Goal: Task Accomplishment & Management: Complete application form

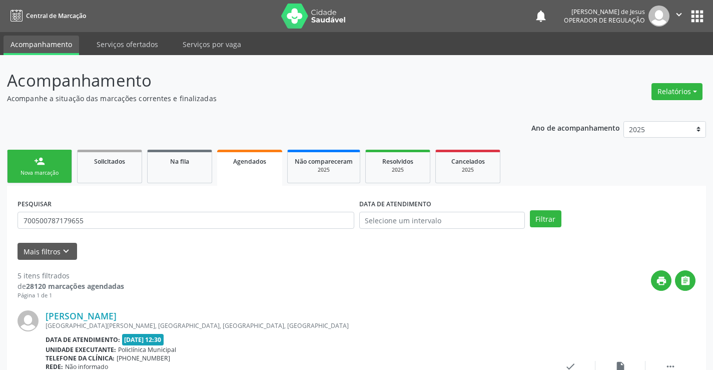
click at [31, 175] on div "Nova marcação" at bounding box center [40, 173] width 50 height 8
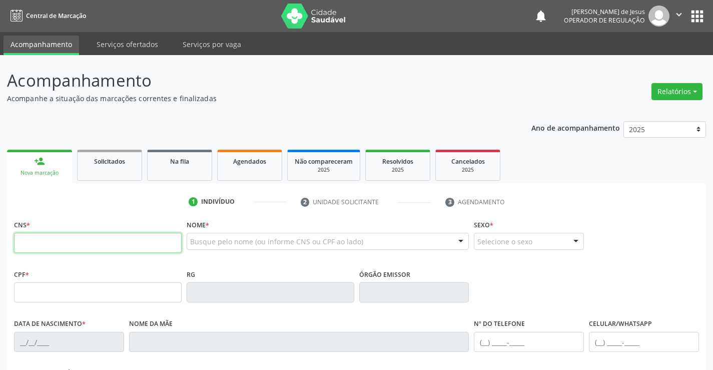
click at [51, 244] on input "text" at bounding box center [98, 243] width 168 height 20
click at [45, 245] on input "708 4024 9419 464" at bounding box center [98, 243] width 168 height 20
type input "708 4027 4941 9464"
type input "1[DATE]"
type input "[PHONE_NUMBER]"
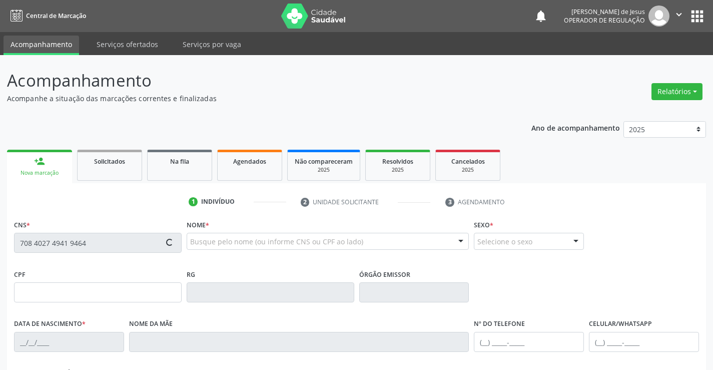
type input "[PHONE_NUMBER]"
type input "29"
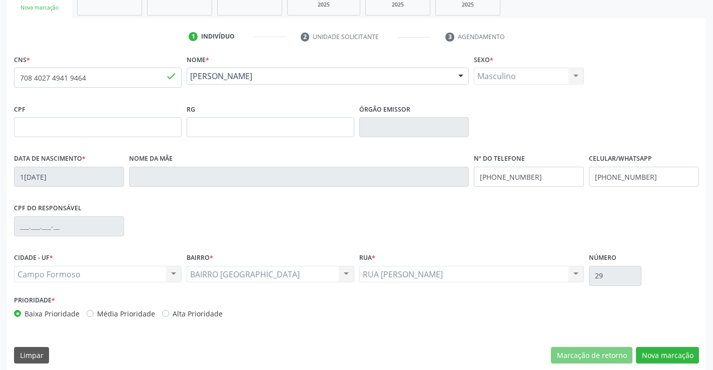
scroll to position [173, 0]
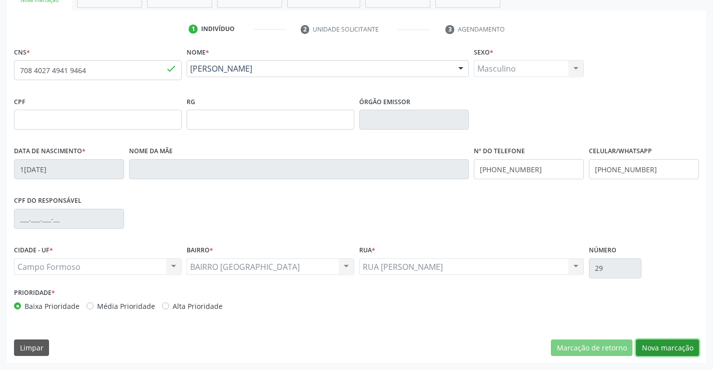
click at [648, 346] on button "Nova marcação" at bounding box center [667, 347] width 63 height 17
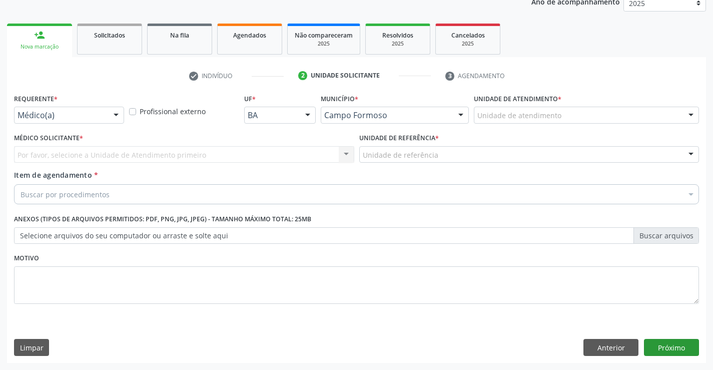
scroll to position [126, 0]
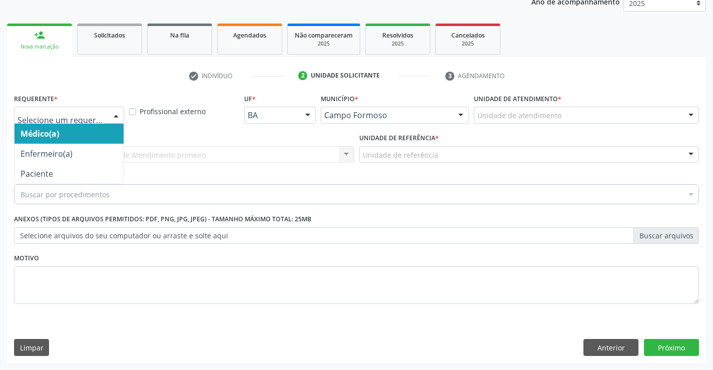
click at [118, 117] on div at bounding box center [116, 115] width 15 height 17
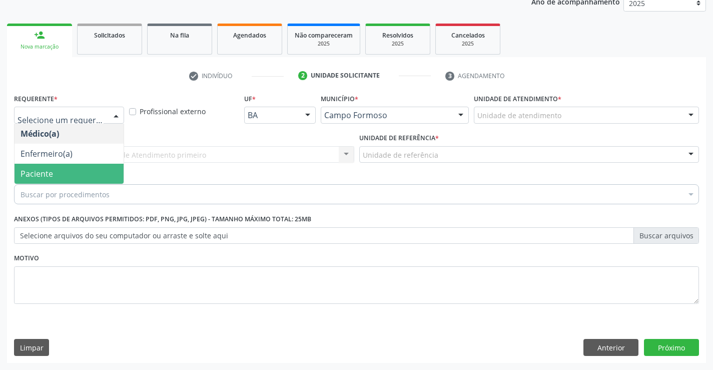
click at [51, 164] on span "Paciente" at bounding box center [69, 174] width 109 height 20
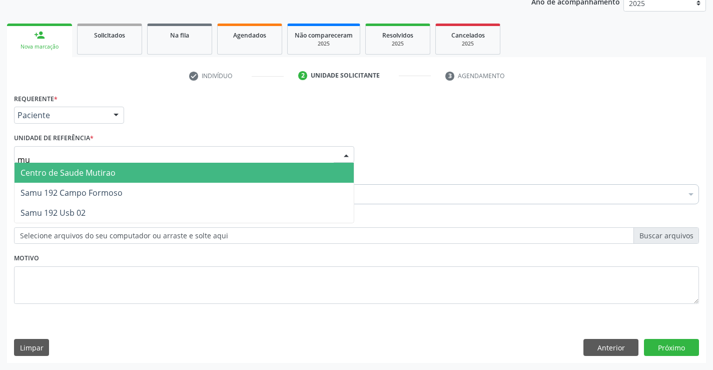
type input "mut"
click at [48, 170] on span "Centro de Saude Mutirao" at bounding box center [68, 172] width 95 height 11
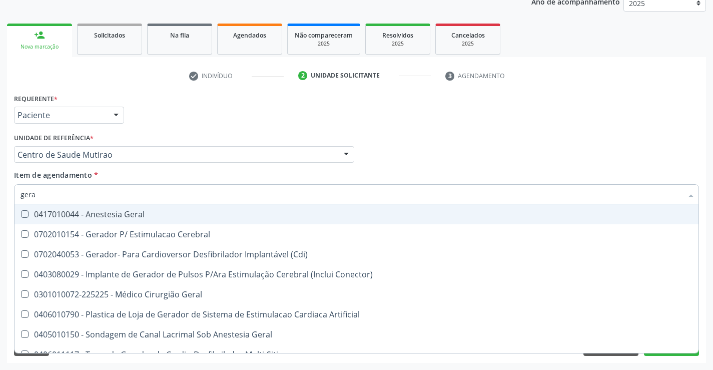
type input "geral"
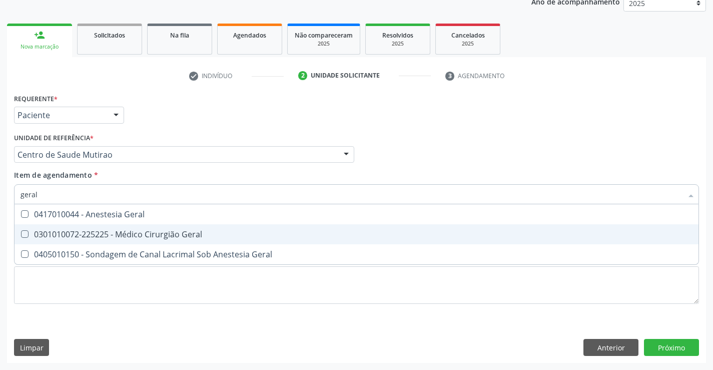
click at [105, 227] on span "0301010072-225225 - Médico Cirurgião Geral" at bounding box center [357, 234] width 684 height 20
checkbox Geral "true"
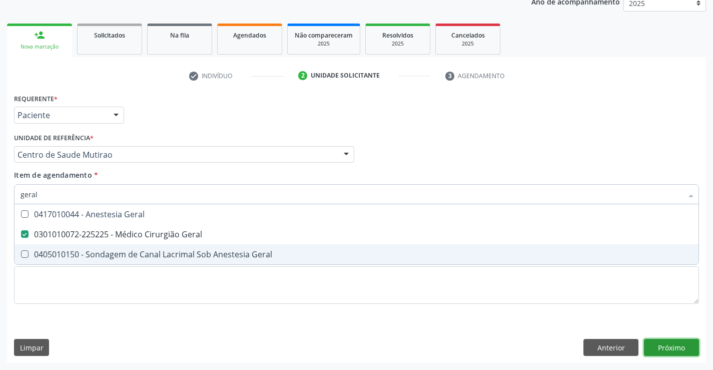
click at [678, 349] on div "Requerente * Paciente Médico(a) Enfermeiro(a) Paciente Nenhum resultado encontr…" at bounding box center [356, 227] width 699 height 272
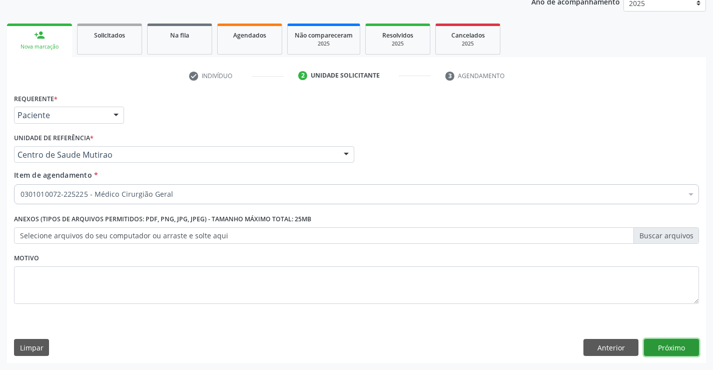
click at [663, 346] on button "Próximo" at bounding box center [671, 347] width 55 height 17
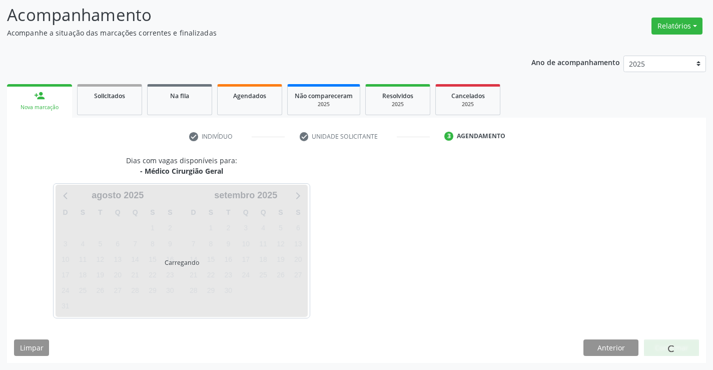
scroll to position [66, 0]
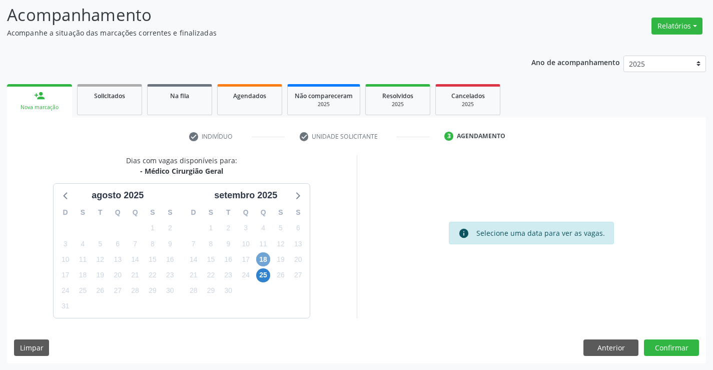
click at [265, 259] on span "18" at bounding box center [263, 259] width 14 height 14
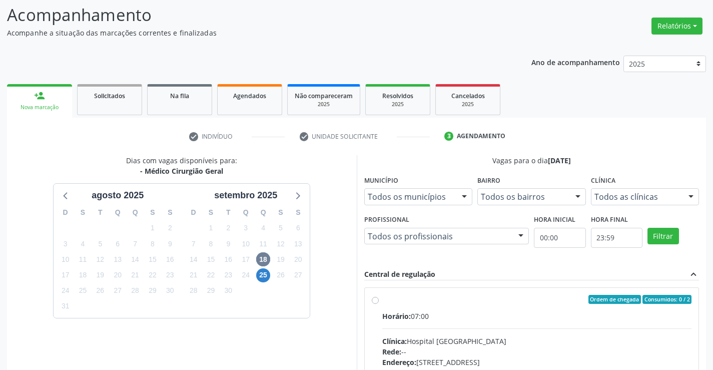
drag, startPoint x: 716, startPoint y: 250, endPoint x: 720, endPoint y: 302, distance: 52.7
click at [713, 302] on html "Central de Marcação notifications [PERSON_NAME] Operador de regulação  Configu…" at bounding box center [356, 119] width 713 height 370
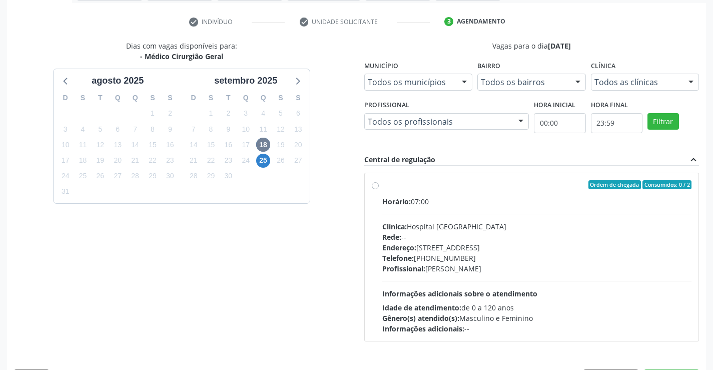
scroll to position [182, 0]
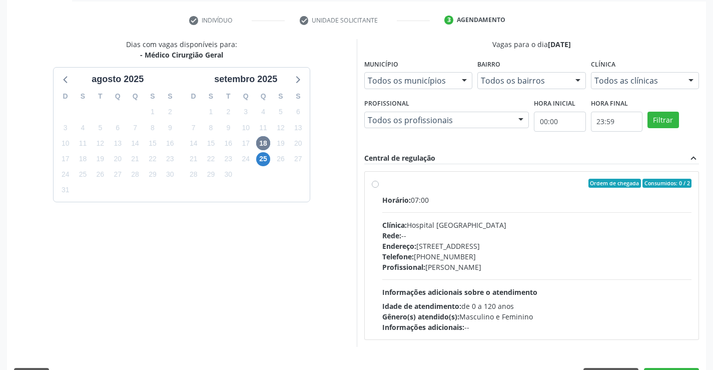
click at [382, 184] on label "Ordem de chegada Consumidos: 0 / 2 Horário: 07:00 Clínica: Hospital [GEOGRAPHIC…" at bounding box center [537, 256] width 310 height 154
click at [375, 184] on input "Ordem de chegada Consumidos: 0 / 2 Horário: 07:00 Clínica: Hospital [GEOGRAPHIC…" at bounding box center [375, 183] width 7 height 9
radio input "true"
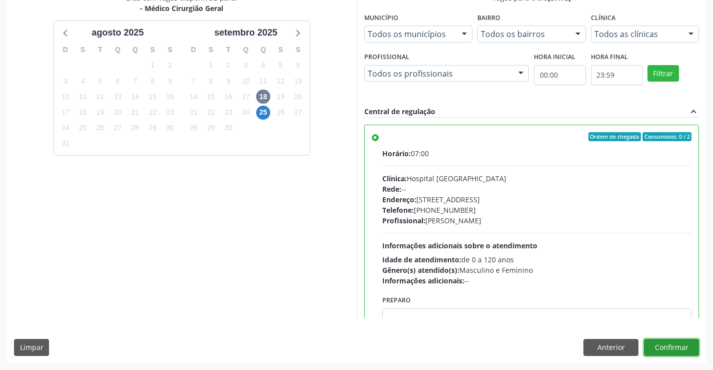
click at [661, 347] on button "Confirmar" at bounding box center [671, 347] width 55 height 17
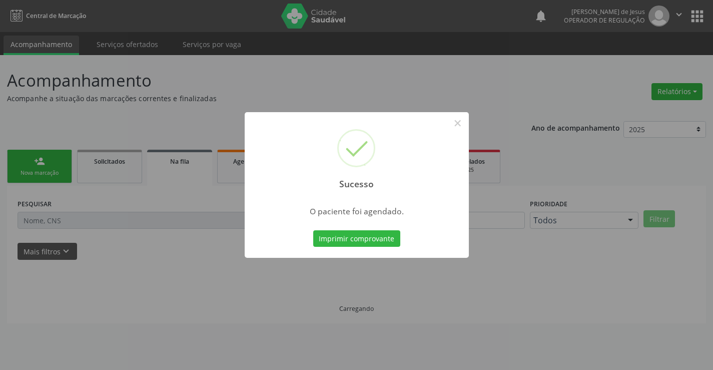
scroll to position [0, 0]
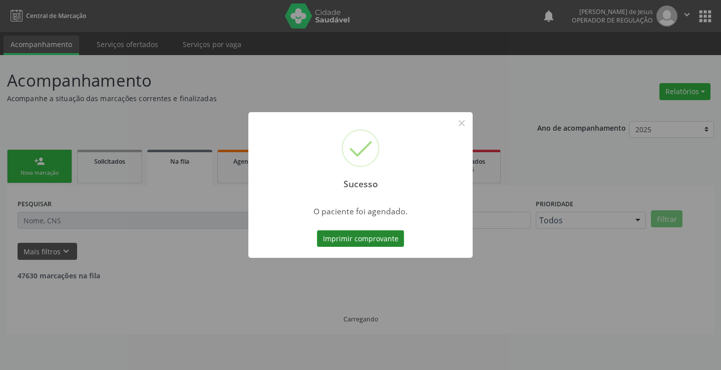
click at [376, 239] on button "Imprimir comprovante" at bounding box center [360, 238] width 87 height 17
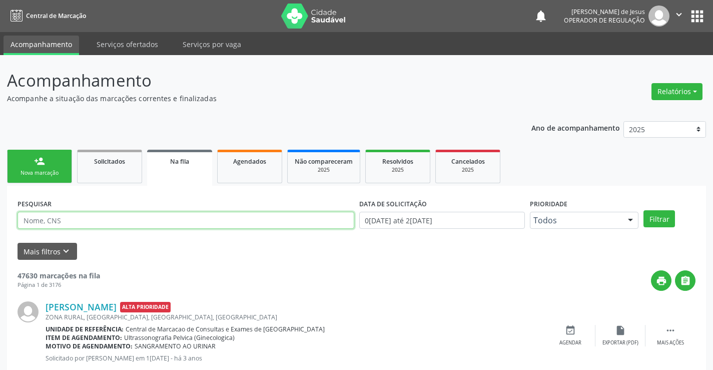
click at [273, 214] on input "text" at bounding box center [186, 220] width 337 height 17
type input "7"
type input "[PERSON_NAME]"
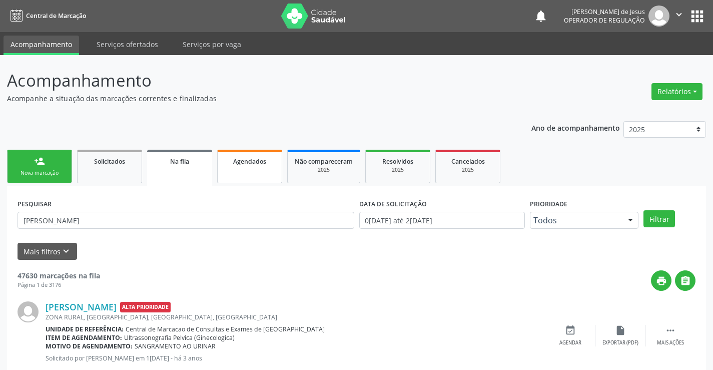
click at [245, 160] on span "Agendados" at bounding box center [249, 161] width 33 height 9
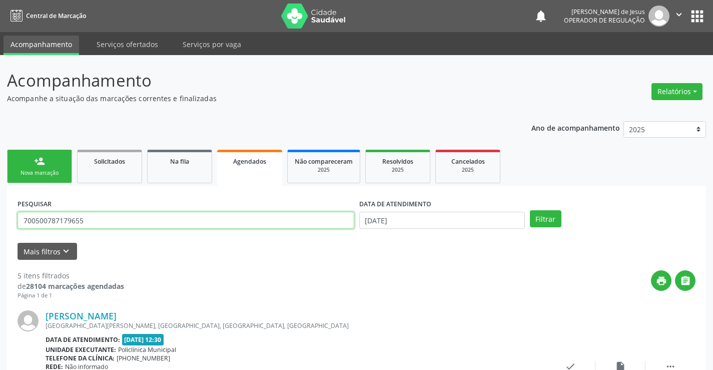
click at [209, 227] on input "700500787179655" at bounding box center [186, 220] width 337 height 17
click at [214, 223] on input "707" at bounding box center [186, 220] width 337 height 17
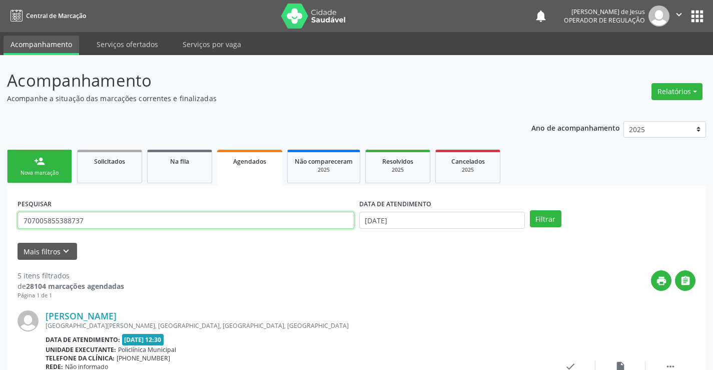
type input "707005855388737"
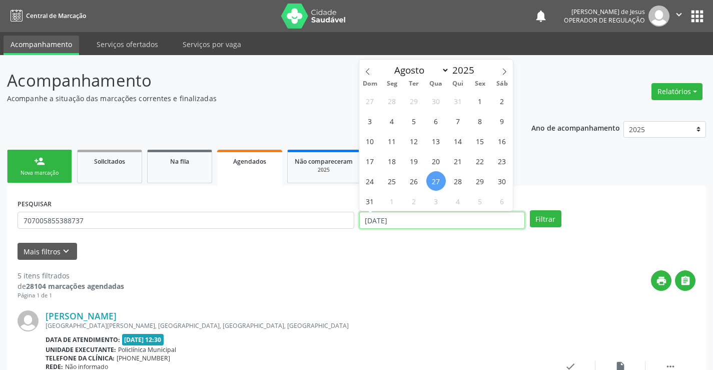
click at [378, 227] on input "[DATE]" at bounding box center [442, 220] width 166 height 17
click at [530, 210] on button "Filtrar" at bounding box center [546, 218] width 32 height 17
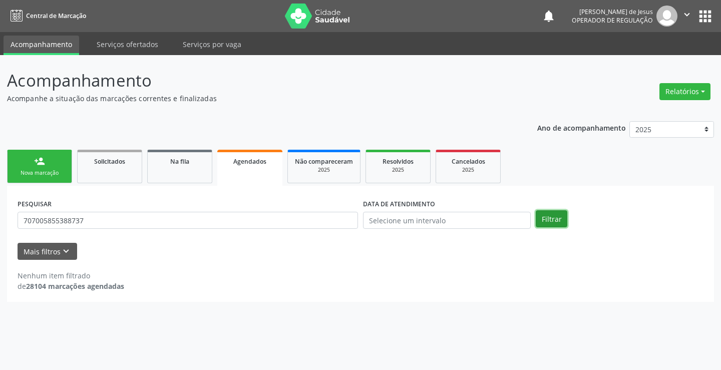
click at [550, 218] on button "Filtrar" at bounding box center [552, 218] width 32 height 17
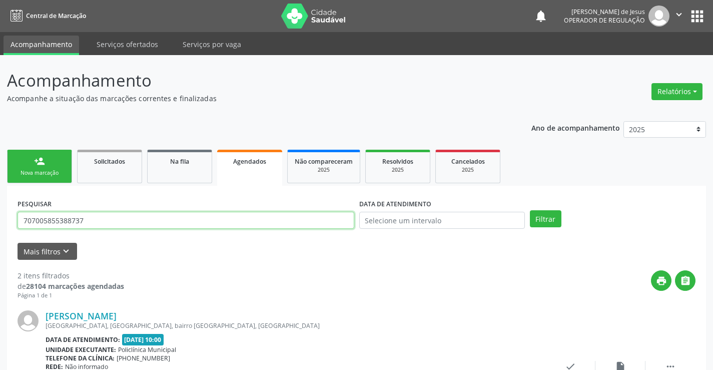
click at [140, 224] on input "707005855388737" at bounding box center [186, 220] width 337 height 17
click at [141, 224] on input "text" at bounding box center [186, 220] width 337 height 17
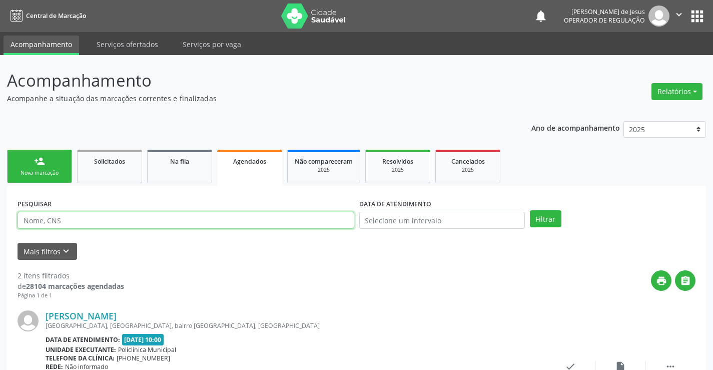
click at [141, 224] on input "text" at bounding box center [186, 220] width 337 height 17
click at [142, 224] on input "text" at bounding box center [186, 220] width 337 height 17
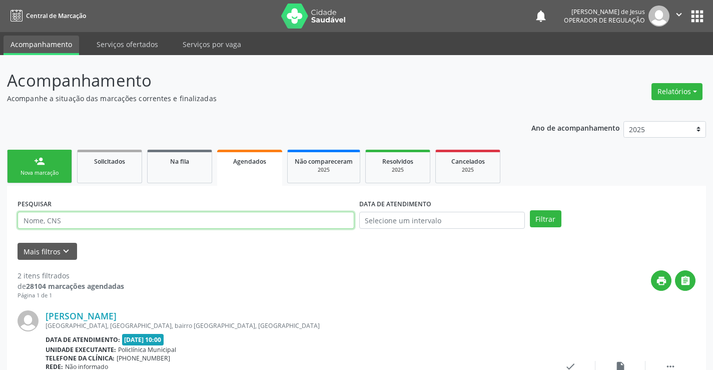
click at [146, 224] on input "text" at bounding box center [186, 220] width 337 height 17
click at [147, 224] on input "text" at bounding box center [186, 220] width 337 height 17
click at [143, 234] on div "PESQUISAR" at bounding box center [186, 215] width 342 height 39
click at [151, 216] on input "text" at bounding box center [186, 220] width 337 height 17
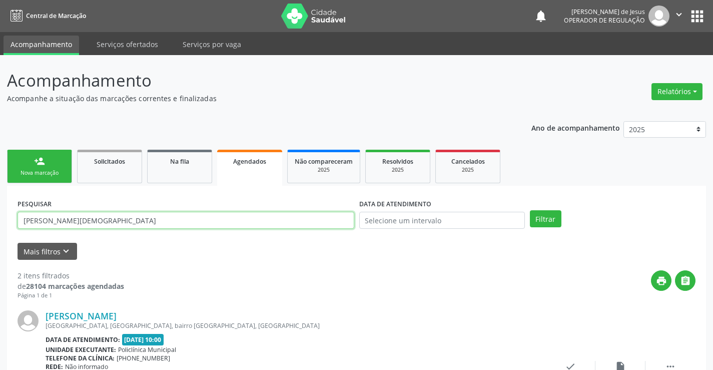
click at [530, 210] on button "Filtrar" at bounding box center [546, 218] width 32 height 17
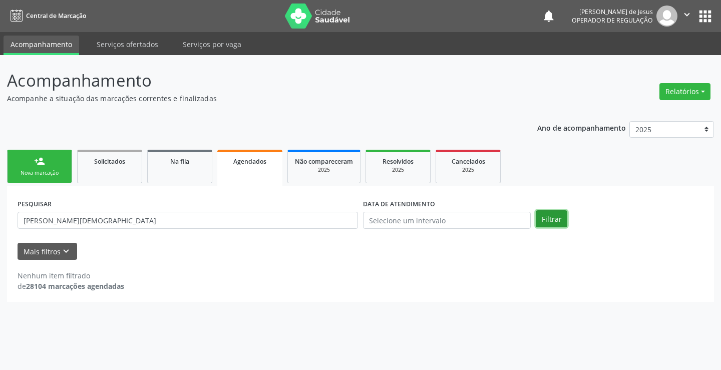
click at [547, 214] on button "Filtrar" at bounding box center [552, 218] width 32 height 17
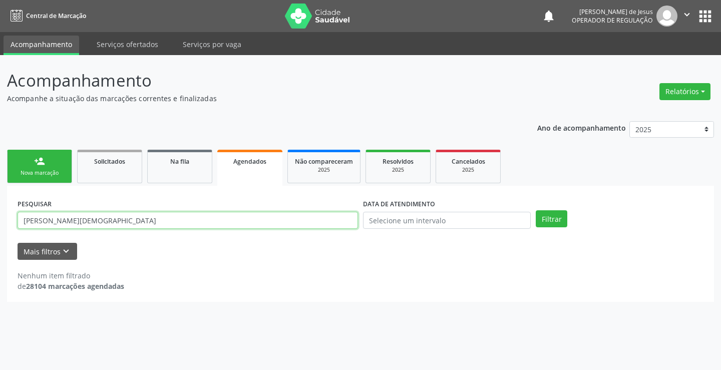
click at [273, 215] on input "[PERSON_NAME][DEMOGRAPHIC_DATA]" at bounding box center [188, 220] width 340 height 17
click at [273, 216] on input "[PERSON_NAME][DEMOGRAPHIC_DATA]" at bounding box center [188, 220] width 340 height 17
type input "[PERSON_NAME][DEMOGRAPHIC_DATA]"
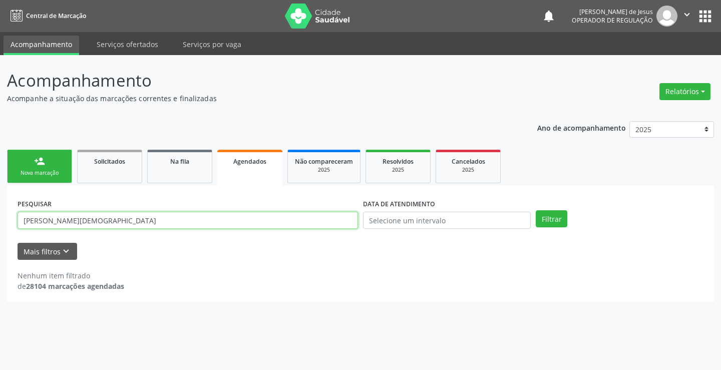
click at [280, 219] on input "[PERSON_NAME][DEMOGRAPHIC_DATA]" at bounding box center [188, 220] width 340 height 17
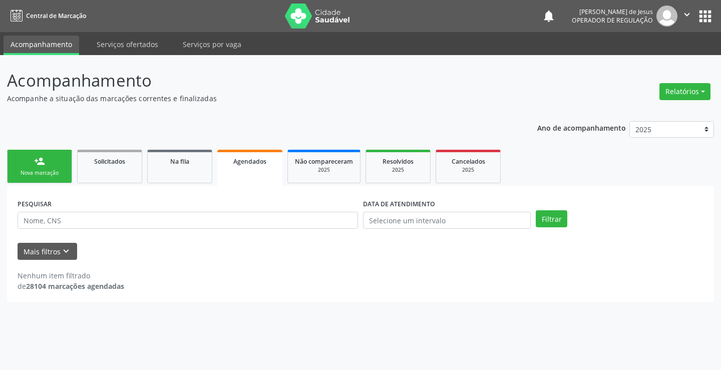
click at [273, 171] on link "Agendados" at bounding box center [249, 168] width 65 height 36
click at [241, 212] on input "text" at bounding box center [188, 220] width 340 height 17
click at [241, 211] on div "PESQUISAR" at bounding box center [187, 215] width 345 height 39
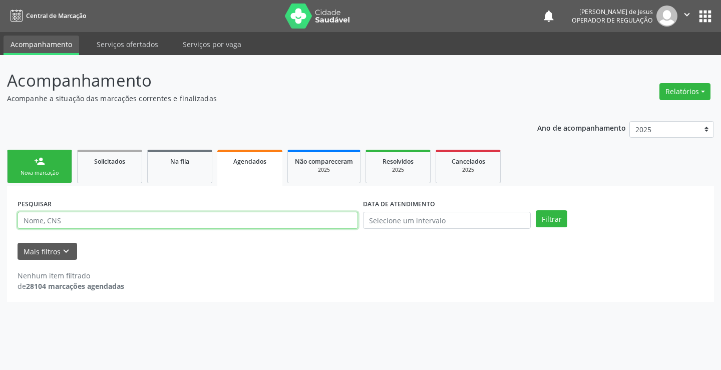
click at [238, 213] on input "text" at bounding box center [188, 220] width 340 height 17
click at [238, 217] on input "text" at bounding box center [188, 220] width 340 height 17
click at [536, 210] on button "Filtrar" at bounding box center [552, 218] width 32 height 17
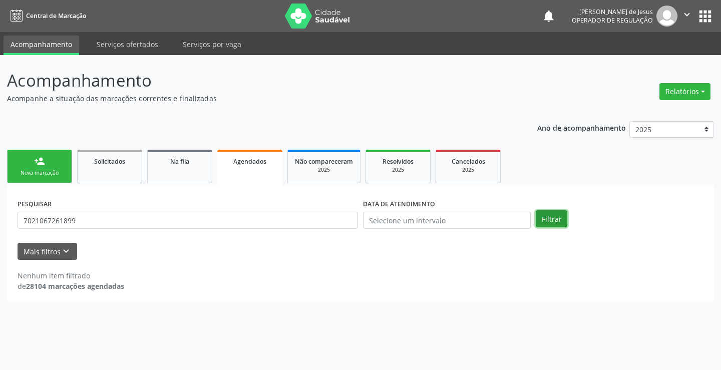
click at [547, 222] on button "Filtrar" at bounding box center [552, 218] width 32 height 17
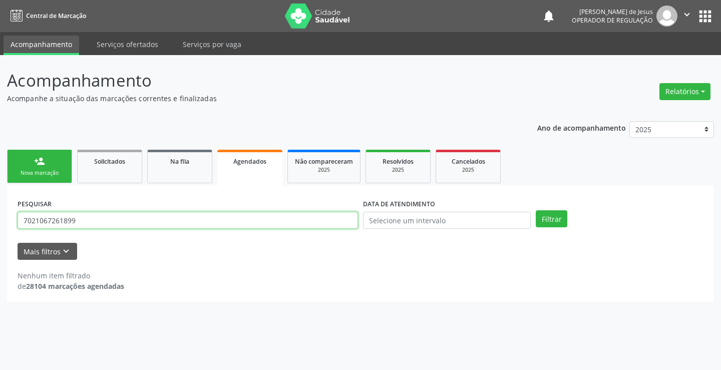
click at [333, 215] on input "7021067261899" at bounding box center [188, 220] width 340 height 17
click at [334, 216] on input "7021067261899" at bounding box center [188, 220] width 340 height 17
click at [333, 218] on input "7021067261899" at bounding box center [188, 220] width 340 height 17
type input "7"
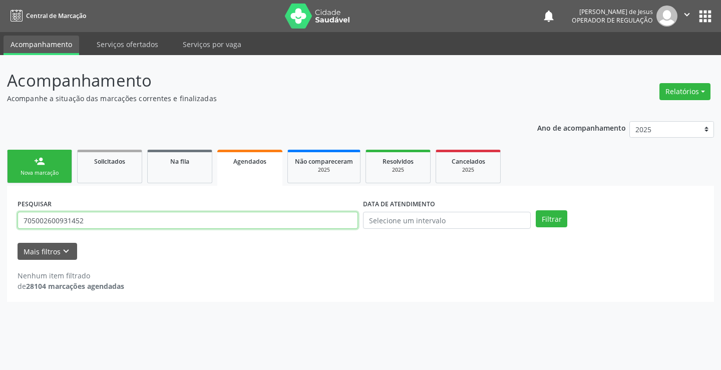
type input "705002600931452"
click at [536, 210] on button "Filtrar" at bounding box center [552, 218] width 32 height 17
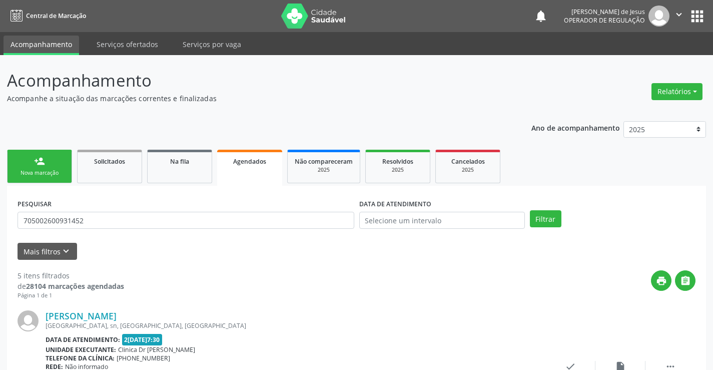
click at [34, 171] on div "Nova marcação" at bounding box center [40, 173] width 50 height 8
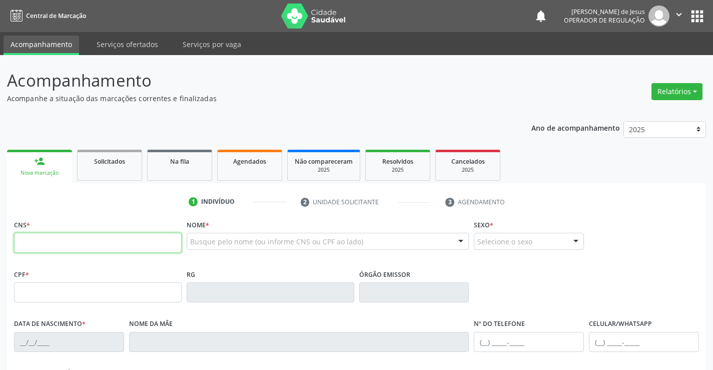
click at [26, 241] on input "text" at bounding box center [98, 243] width 168 height 20
drag, startPoint x: 21, startPoint y: 241, endPoint x: 92, endPoint y: 241, distance: 71.6
click at [92, 241] on input "text" at bounding box center [98, 243] width 168 height 20
click at [108, 222] on div "CNS *" at bounding box center [98, 235] width 168 height 36
click at [29, 246] on input "text" at bounding box center [98, 243] width 168 height 20
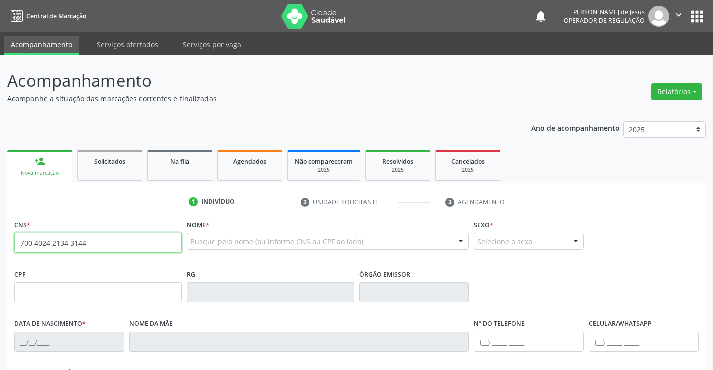
type input "700 4024 2134 3144"
type input "007890141"
type input "2[DATE]"
type input "[PHONE_NUMBER]"
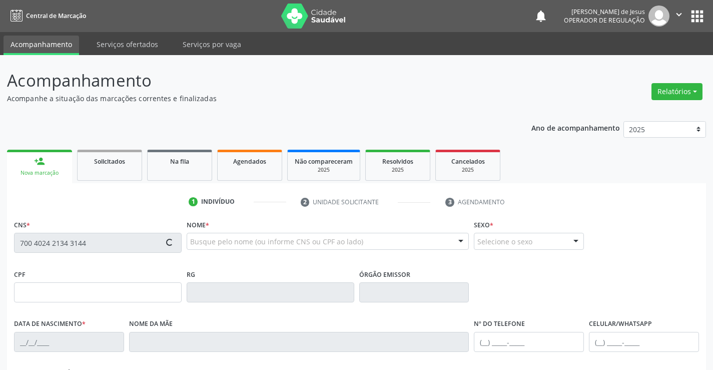
type input "112.486.225-02"
type input "S/N"
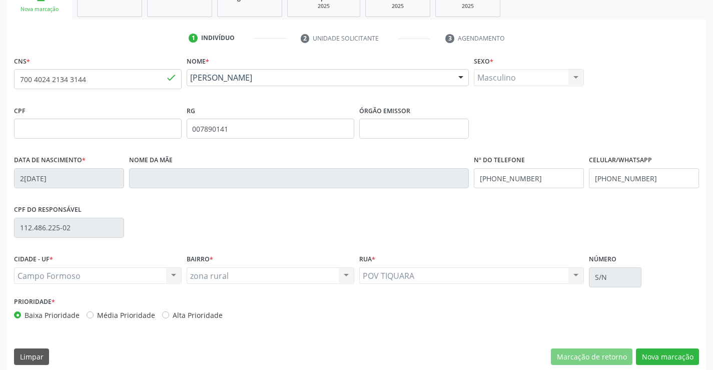
scroll to position [173, 0]
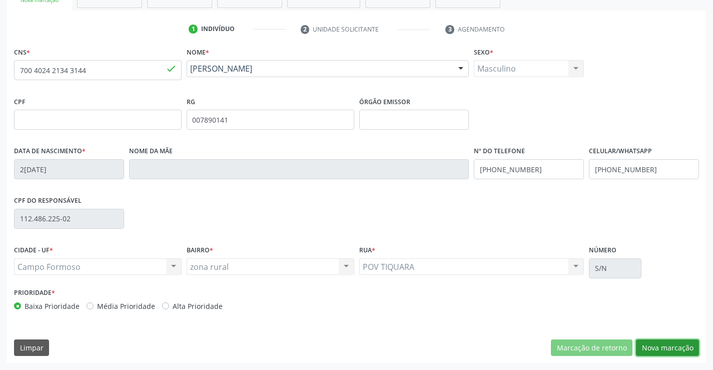
click at [663, 348] on button "Nova marcação" at bounding box center [667, 347] width 63 height 17
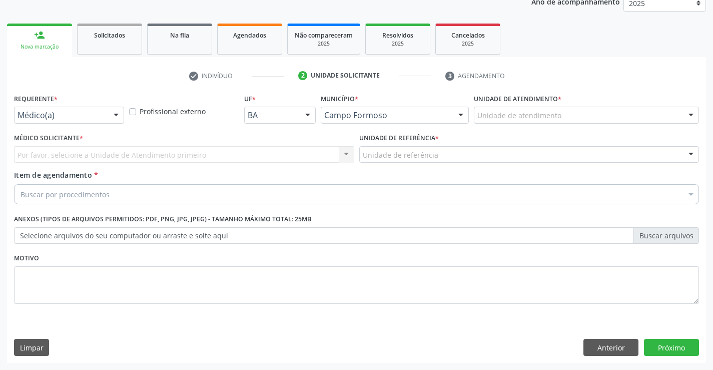
scroll to position [126, 0]
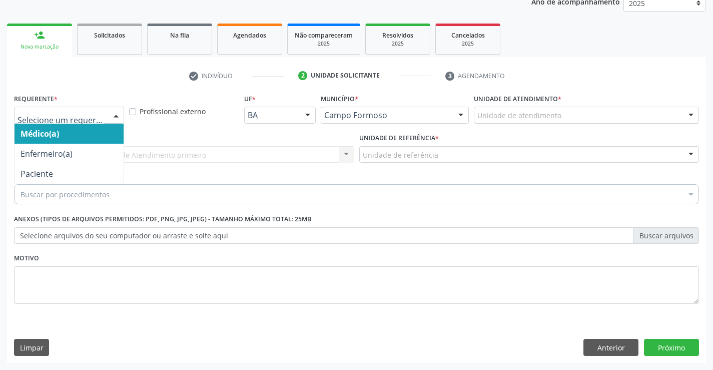
click at [116, 114] on div at bounding box center [116, 115] width 15 height 17
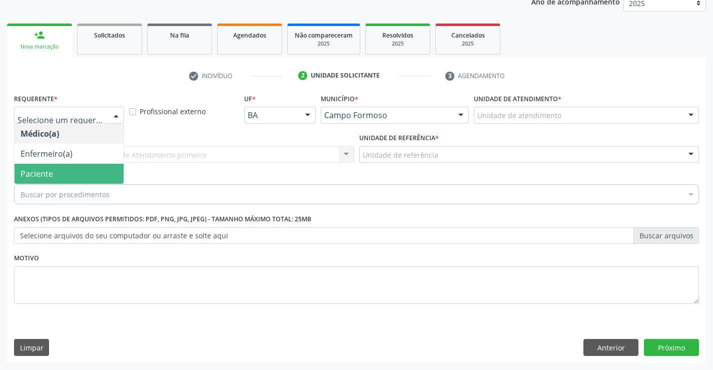
click at [56, 174] on span "Paciente" at bounding box center [69, 174] width 109 height 20
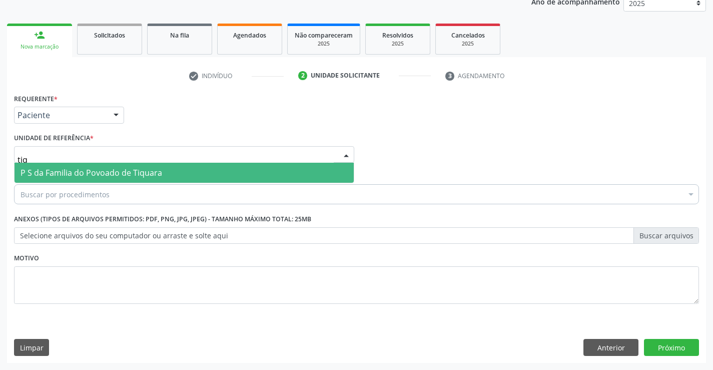
type input "tiqu"
click at [67, 173] on span "P S da Familia do Povoado de Tiquara" at bounding box center [92, 172] width 142 height 11
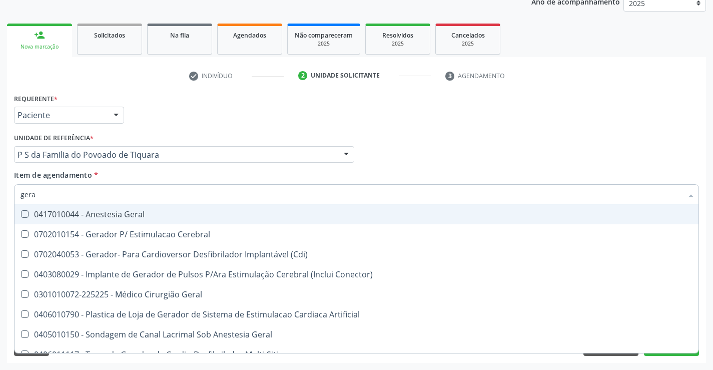
type input "geral"
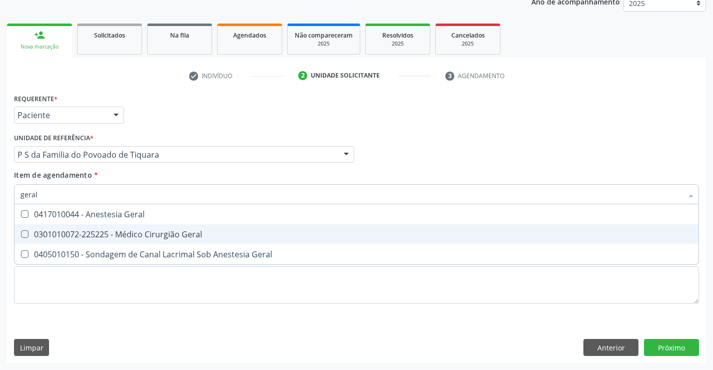
click at [99, 238] on div "0301010072-225225 - Médico Cirurgião Geral" at bounding box center [357, 234] width 672 height 8
checkbox Geral "true"
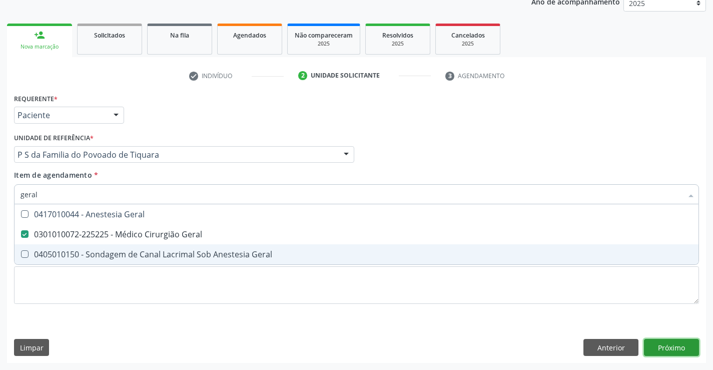
click at [659, 348] on div "Requerente * Paciente Médico(a) Enfermeiro(a) Paciente Nenhum resultado encontr…" at bounding box center [356, 227] width 699 height 272
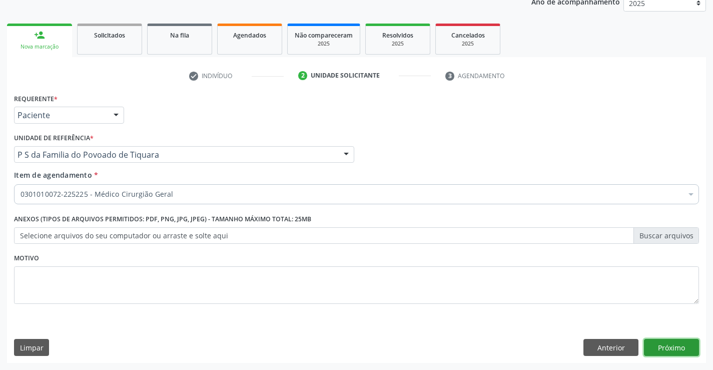
click at [670, 349] on button "Próximo" at bounding box center [671, 347] width 55 height 17
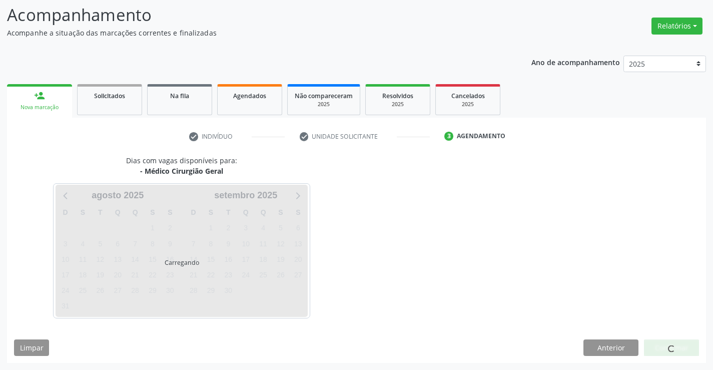
scroll to position [66, 0]
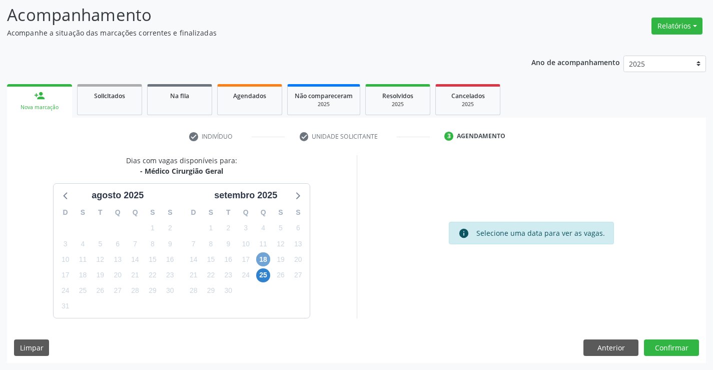
click at [267, 257] on span "18" at bounding box center [263, 259] width 14 height 14
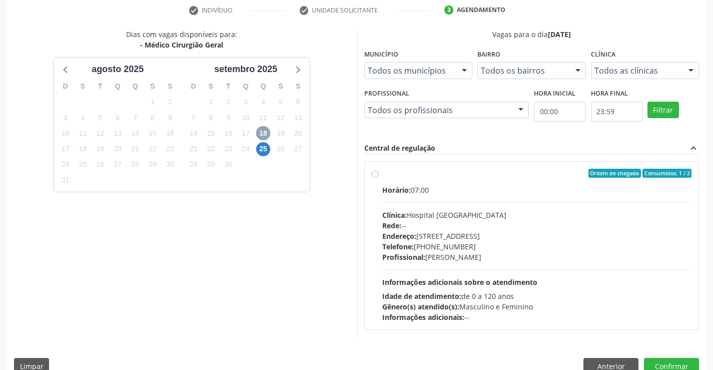
scroll to position [210, 0]
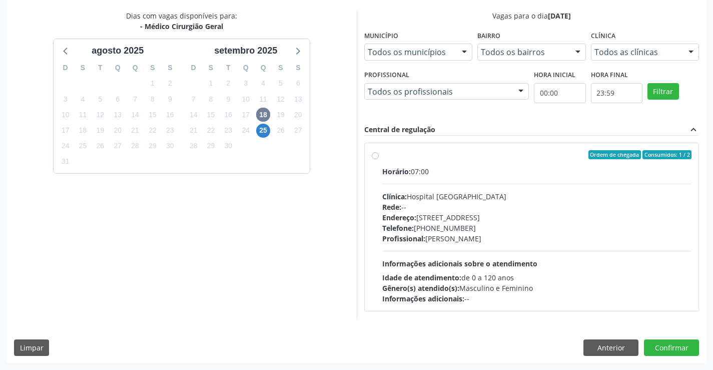
click at [382, 152] on label "Ordem de chegada Consumidos: 1 / 2 Horário: 07:00 Clínica: Hospital [GEOGRAPHIC…" at bounding box center [537, 227] width 310 height 154
click at [376, 152] on input "Ordem de chegada Consumidos: 1 / 2 Horário: 07:00 Clínica: Hospital [GEOGRAPHIC…" at bounding box center [375, 154] width 7 height 9
radio input "true"
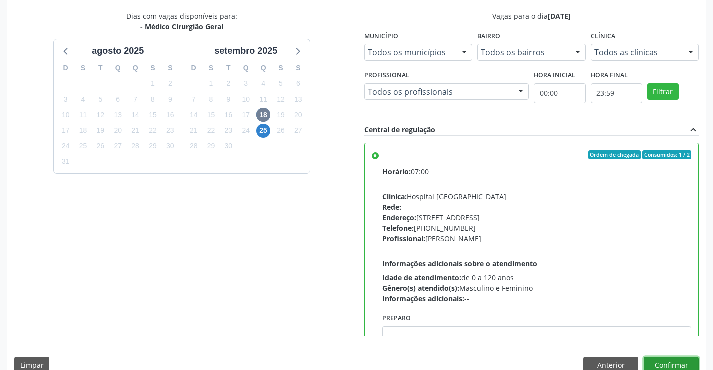
click at [664, 362] on button "Confirmar" at bounding box center [671, 365] width 55 height 17
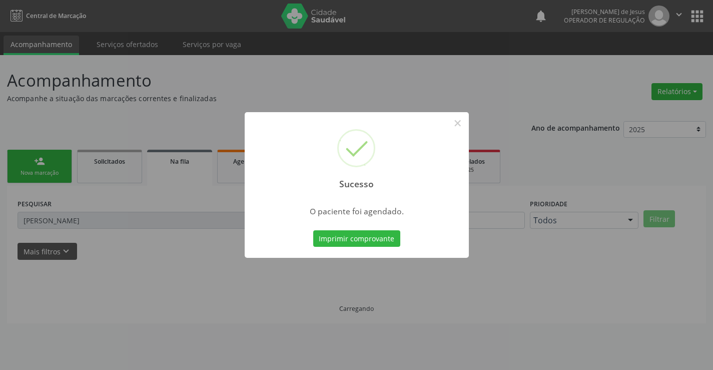
scroll to position [0, 0]
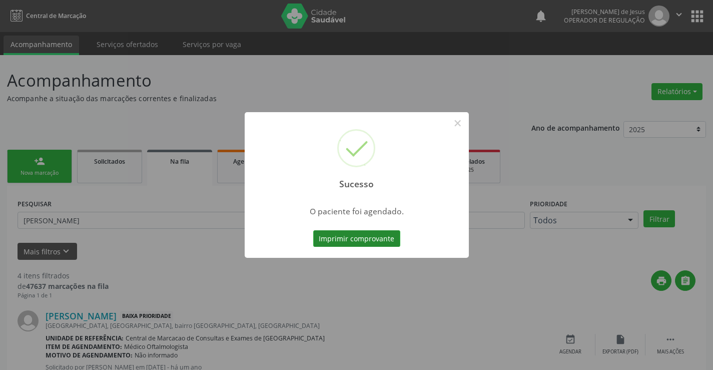
click at [359, 241] on button "Imprimir comprovante" at bounding box center [356, 238] width 87 height 17
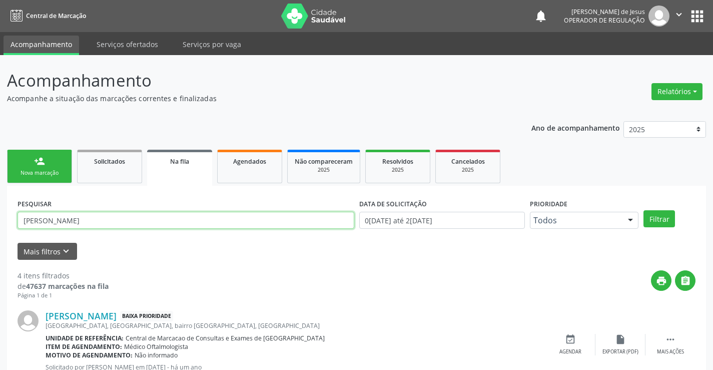
click at [257, 225] on input "[PERSON_NAME]" at bounding box center [186, 220] width 337 height 17
click at [264, 155] on link "Agendados" at bounding box center [249, 167] width 65 height 34
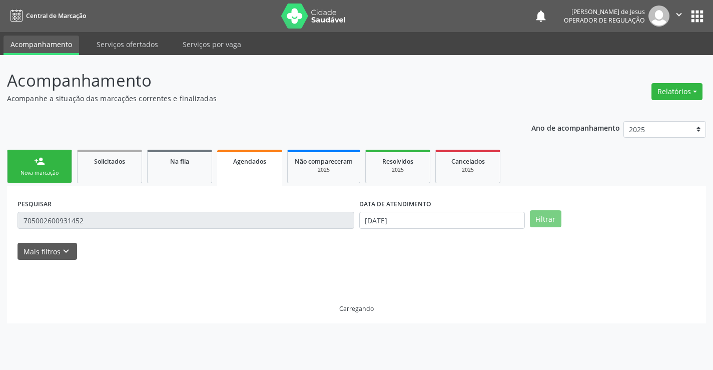
click at [264, 155] on link "Agendados" at bounding box center [249, 168] width 65 height 36
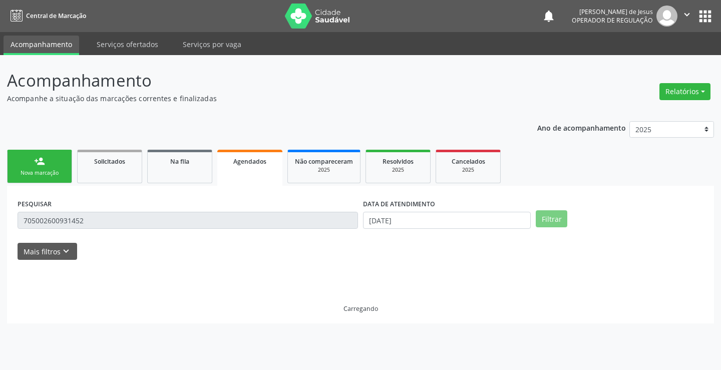
click at [264, 155] on link "Agendados" at bounding box center [249, 168] width 65 height 36
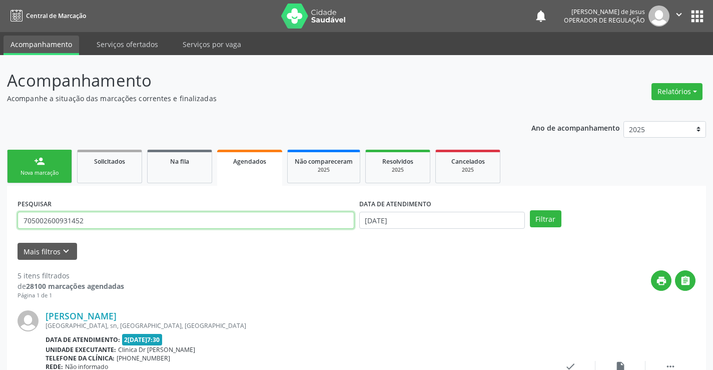
click at [268, 222] on input "705002600931452" at bounding box center [186, 220] width 337 height 17
type input "704306588694398"
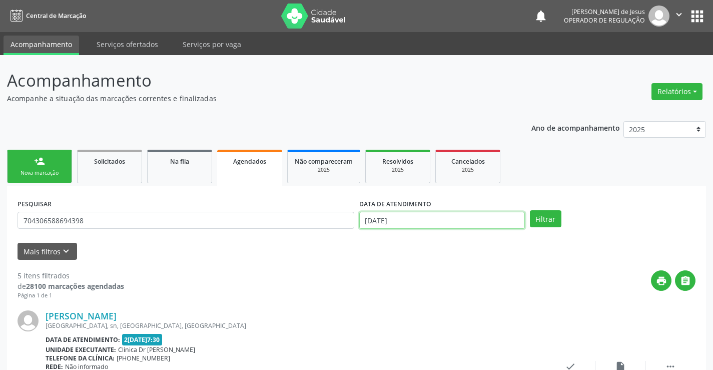
click at [452, 219] on input "[DATE]" at bounding box center [442, 220] width 166 height 17
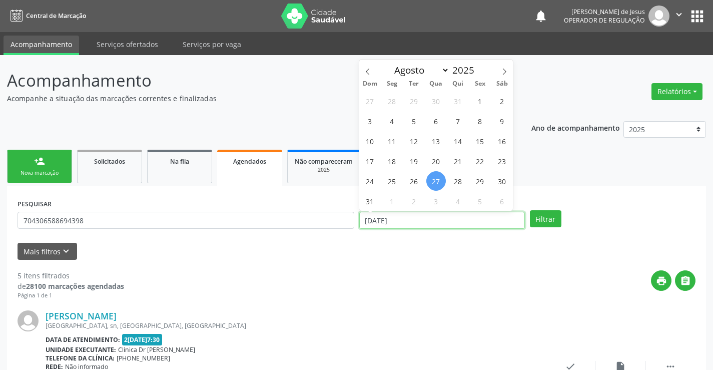
click at [452, 219] on input "[DATE]" at bounding box center [442, 220] width 166 height 17
click at [530, 210] on button "Filtrar" at bounding box center [546, 218] width 32 height 17
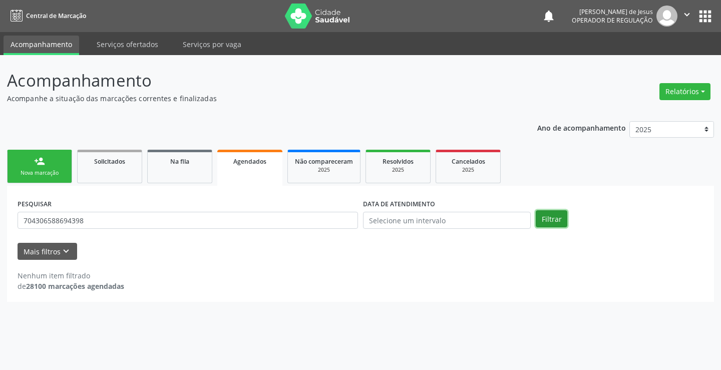
click at [550, 210] on button "Filtrar" at bounding box center [552, 218] width 32 height 17
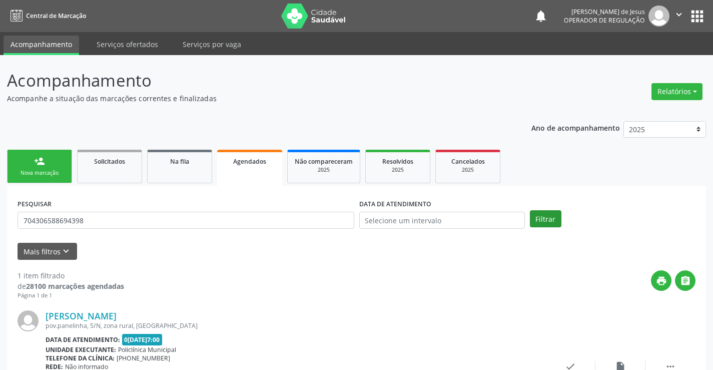
scroll to position [91, 0]
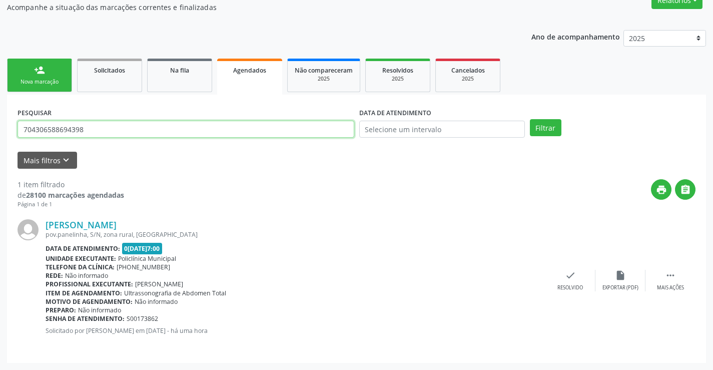
click at [291, 127] on input "704306588694398" at bounding box center [186, 129] width 337 height 17
type input "702803171176460"
click at [530, 119] on button "Filtrar" at bounding box center [546, 127] width 32 height 17
